Goal: Find contact information: Find contact information

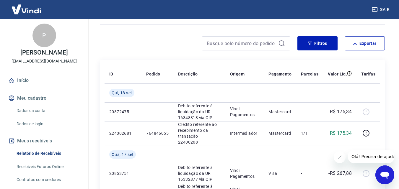
scroll to position [62, 0]
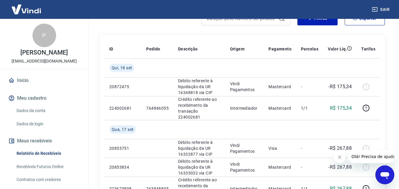
drag, startPoint x: 88, startPoint y: 122, endPoint x: 84, endPoint y: 130, distance: 9.5
click at [84, 130] on div "P [PERSON_NAME] DOS SANTOS [EMAIL_ADDRESS][DOMAIN_NAME] Início Meu cadastro Dad…" at bounding box center [44, 104] width 89 height 171
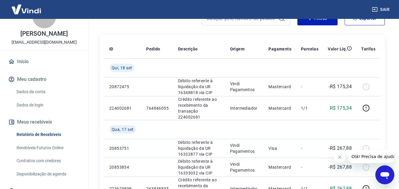
scroll to position [51, 0]
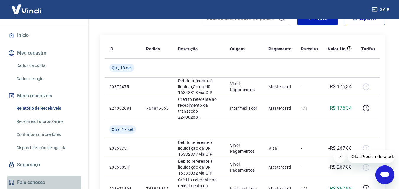
click at [74, 176] on link "Fale conosco" at bounding box center [44, 182] width 74 height 13
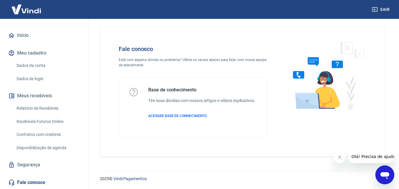
scroll to position [4, 0]
click at [54, 123] on link "Recebíveis Futuros Online" at bounding box center [47, 122] width 67 height 12
